Goal: Navigation & Orientation: Understand site structure

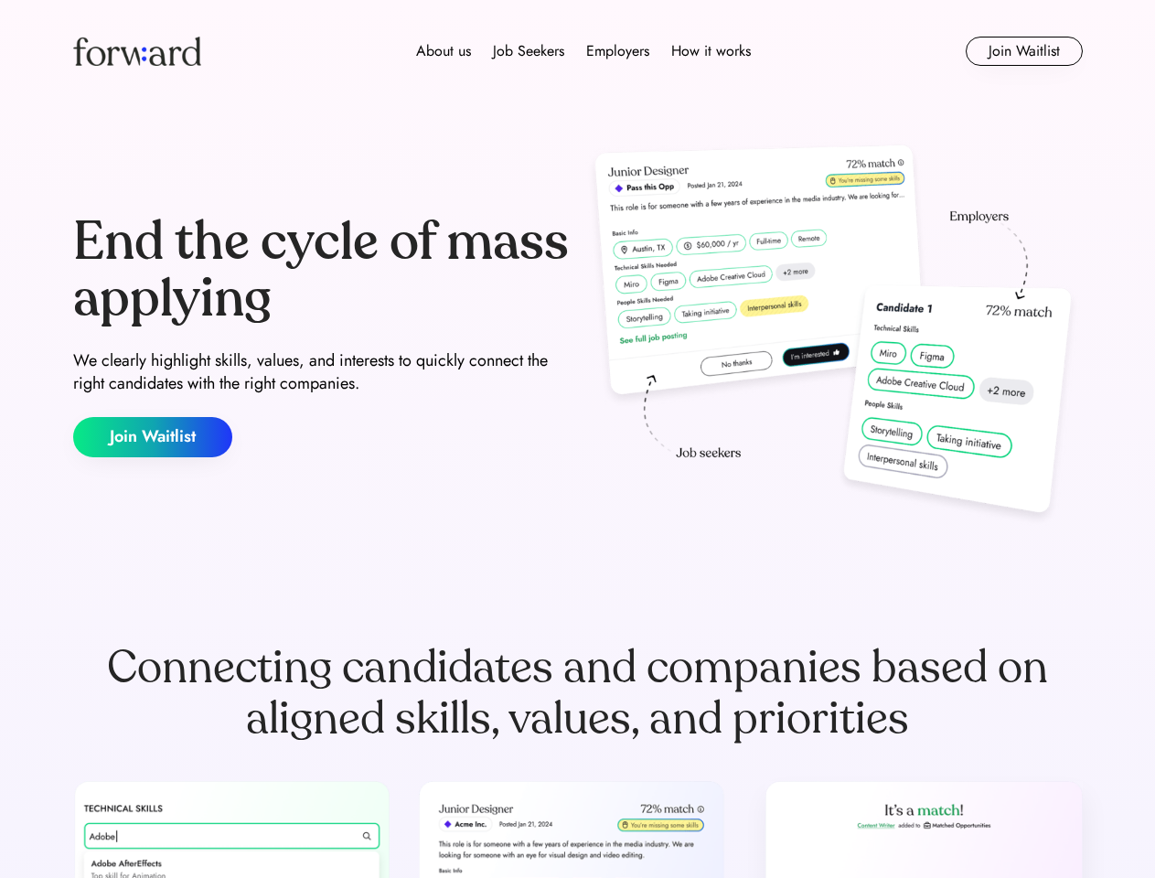
click at [577, 439] on div "End the cycle of mass applying We clearly highlight skills, values, and interes…" at bounding box center [578, 335] width 1010 height 393
click at [578, 51] on div "About us Job Seekers Employers How it works" at bounding box center [583, 51] width 721 height 22
click at [137, 51] on img at bounding box center [137, 51] width 128 height 29
click at [584, 51] on div "About us Job Seekers Employers How it works" at bounding box center [583, 51] width 721 height 22
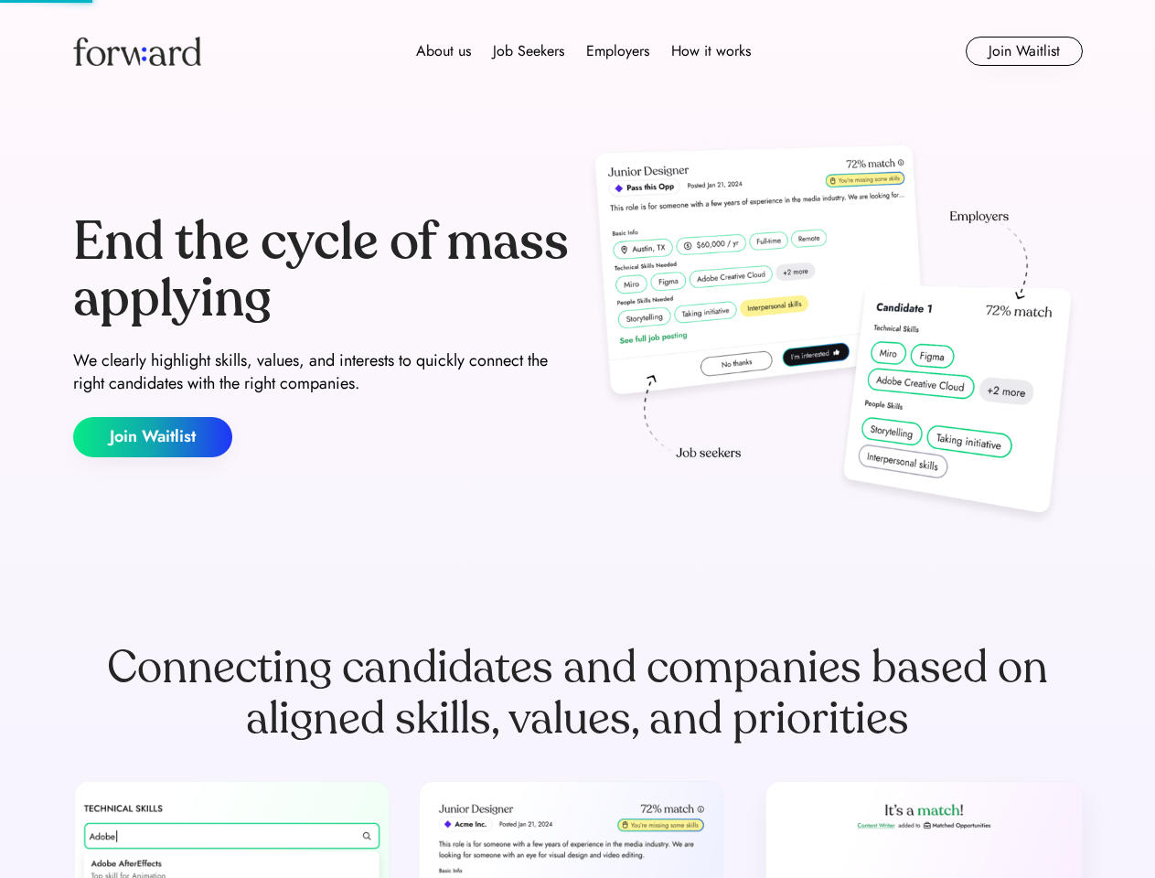
click at [444, 51] on div "About us" at bounding box center [443, 51] width 55 height 22
click at [529, 51] on div "Job Seekers" at bounding box center [528, 51] width 71 height 22
click at [617, 51] on div "Employers" at bounding box center [617, 51] width 63 height 22
click at [710, 51] on div "How it works" at bounding box center [711, 51] width 80 height 22
click at [1024, 51] on button "Join Waitlist" at bounding box center [1024, 51] width 117 height 29
